Goal: Transaction & Acquisition: Subscribe to service/newsletter

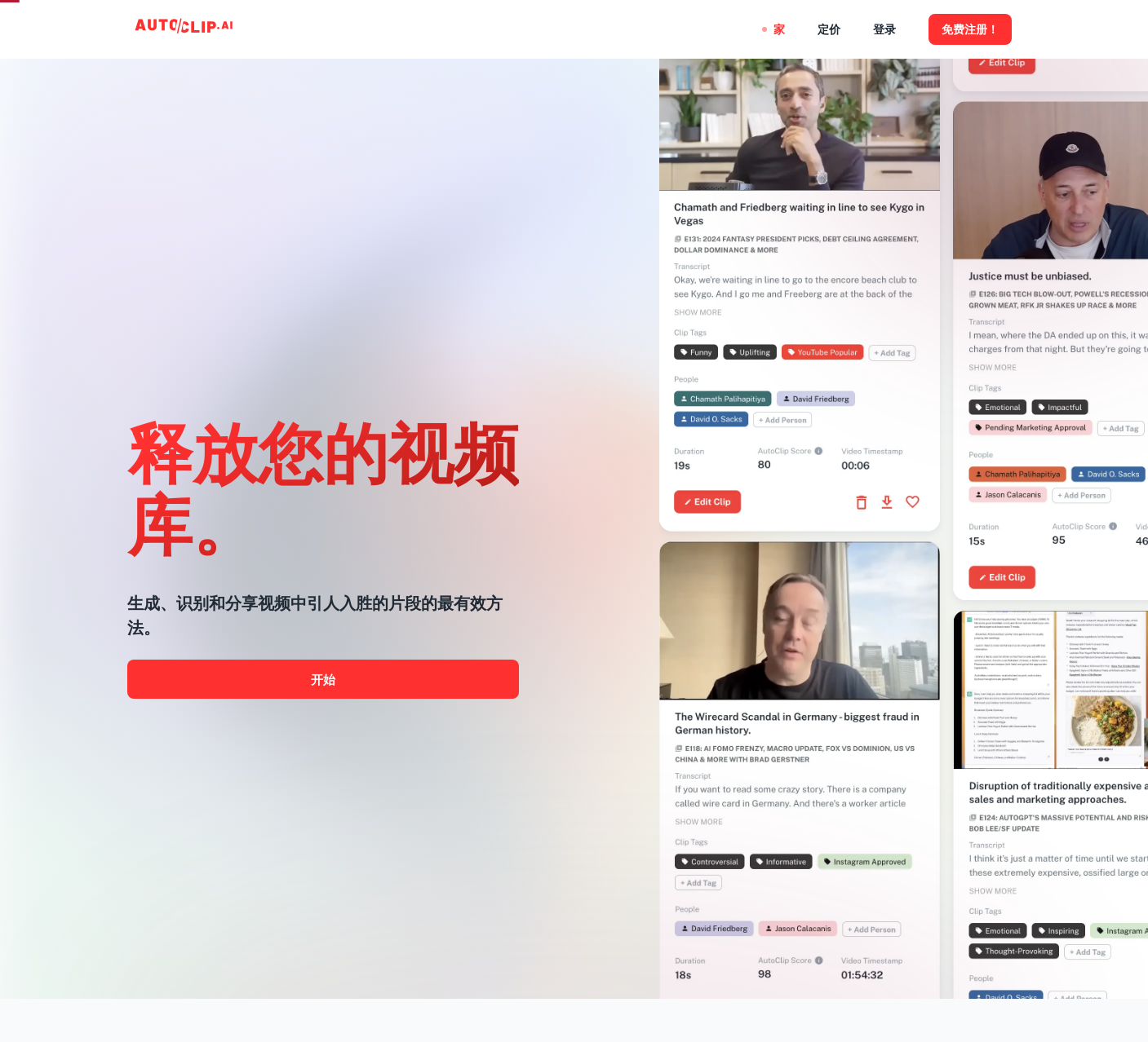
scroll to position [163, 0]
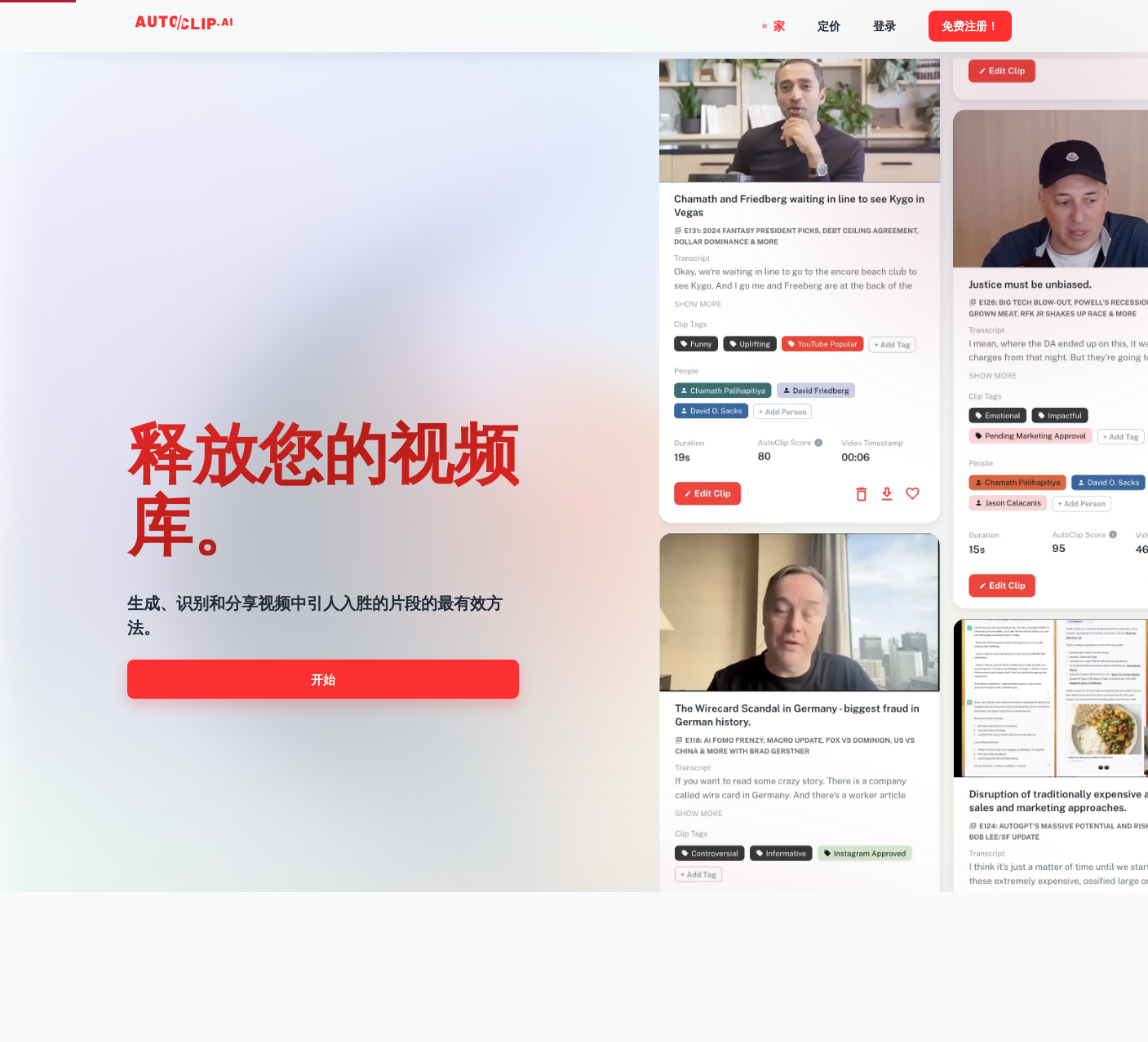
click at [329, 685] on font "开始" at bounding box center [323, 679] width 24 height 14
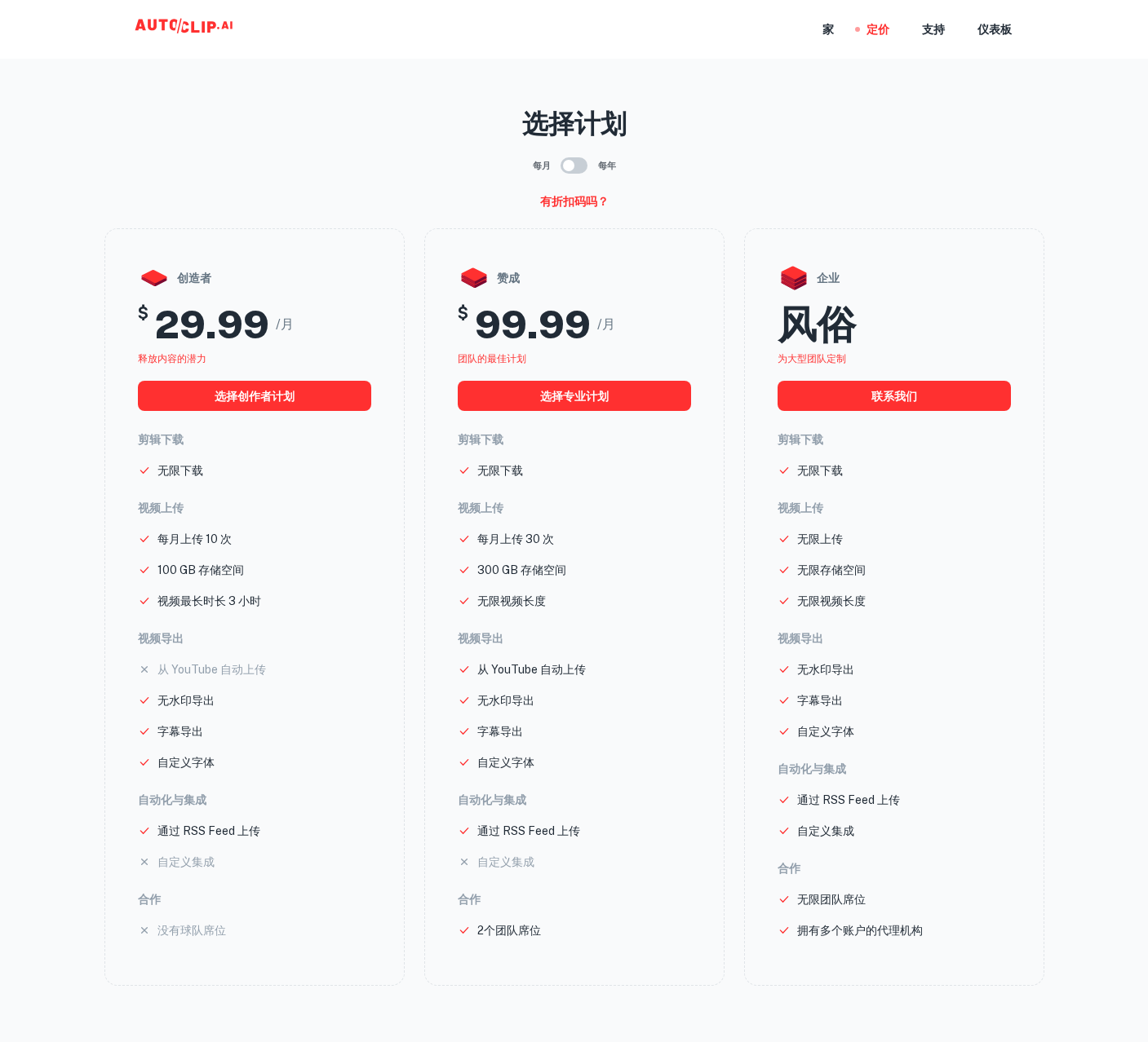
click at [761, 46] on div "家 定价 支持 仪表板" at bounding box center [574, 29] width 979 height 59
click at [191, 30] on icon at bounding box center [194, 27] width 8 height 11
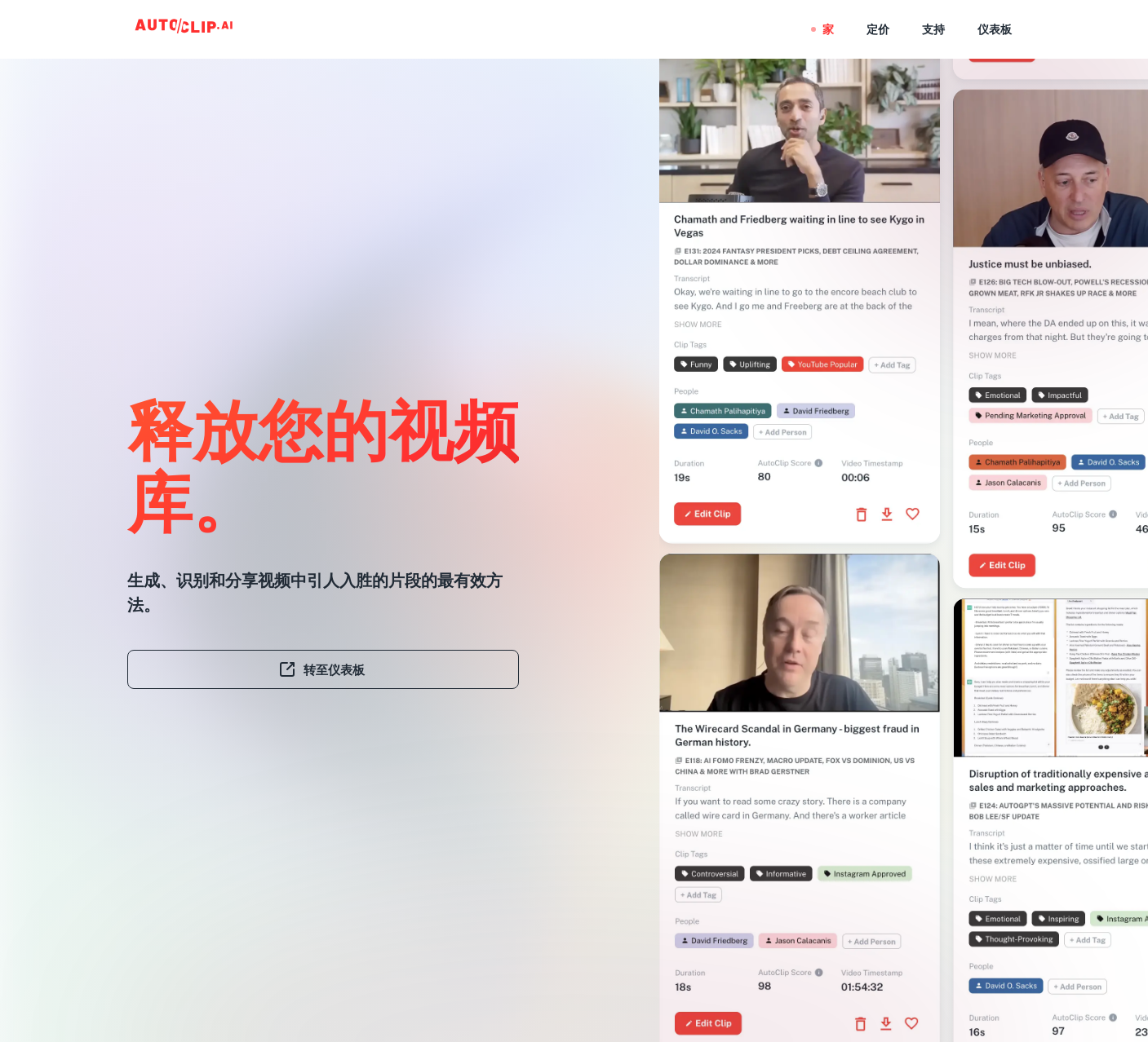
click at [782, 668] on video at bounding box center [799, 623] width 281 height 140
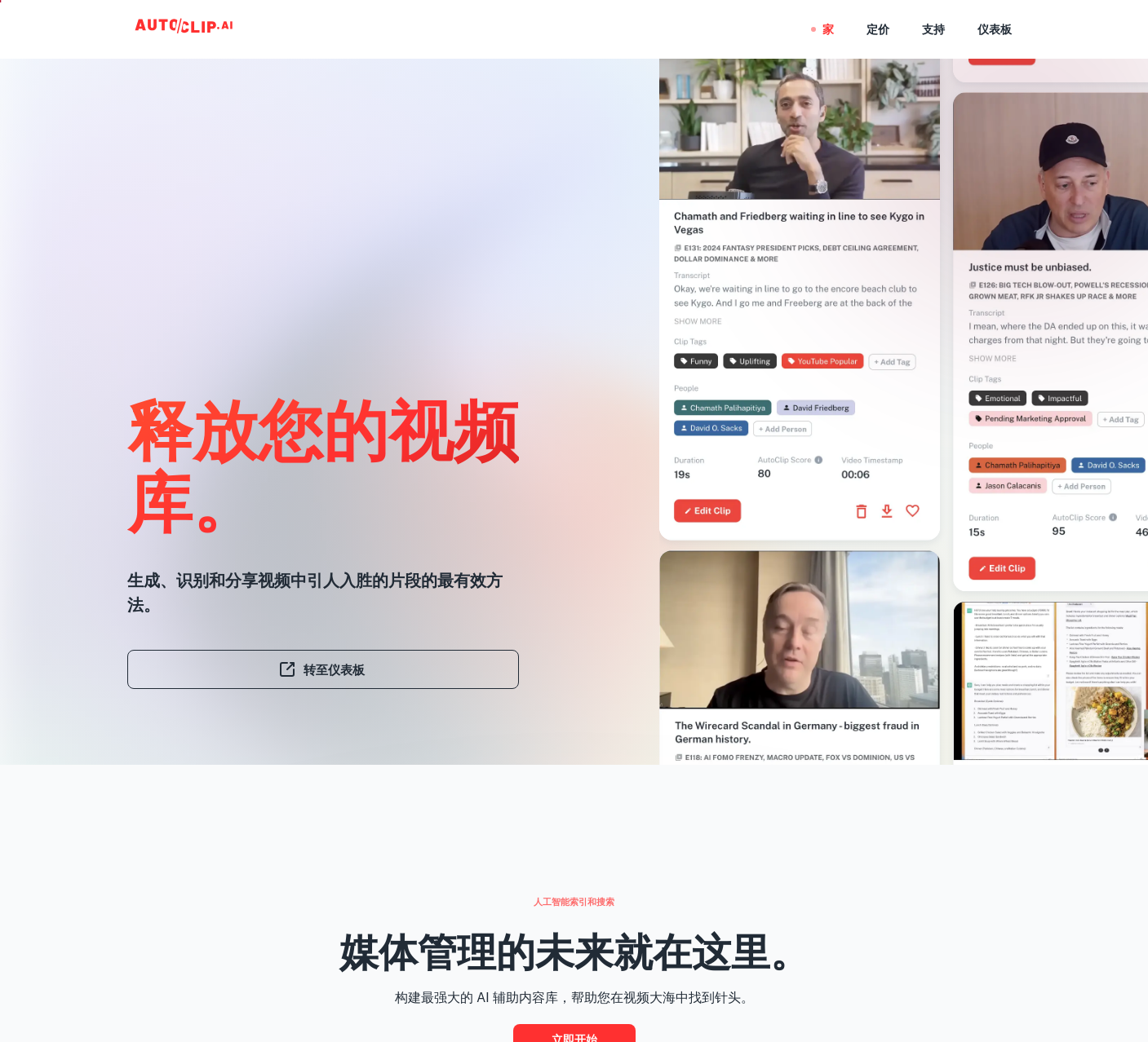
scroll to position [326, 0]
